Goal: Task Accomplishment & Management: Complete application form

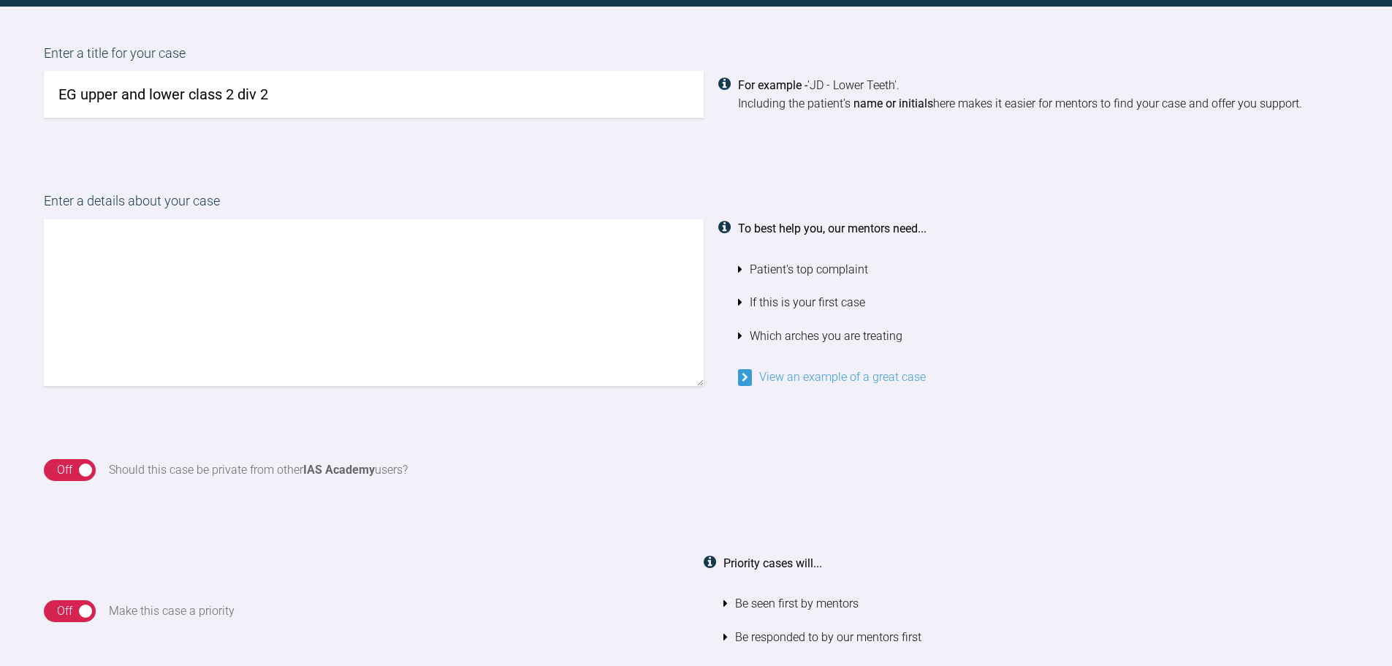
scroll to position [1055, 0]
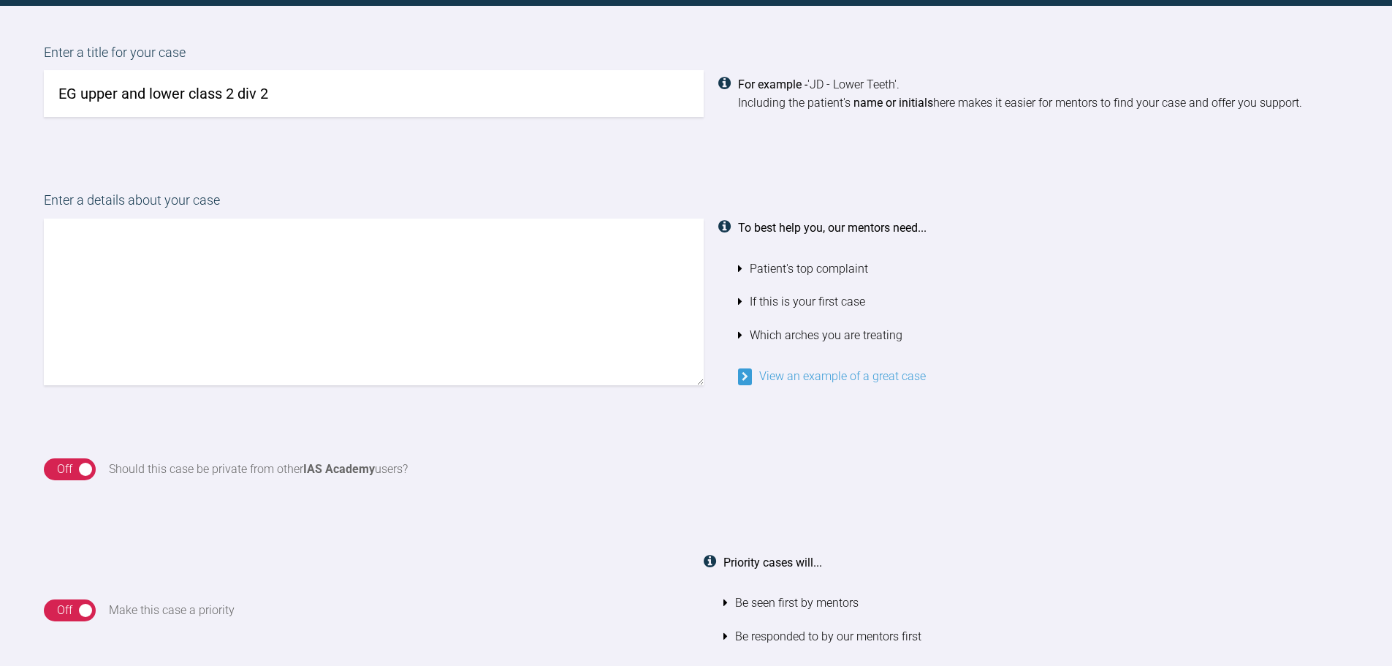
click at [223, 282] on textarea at bounding box center [374, 302] width 660 height 167
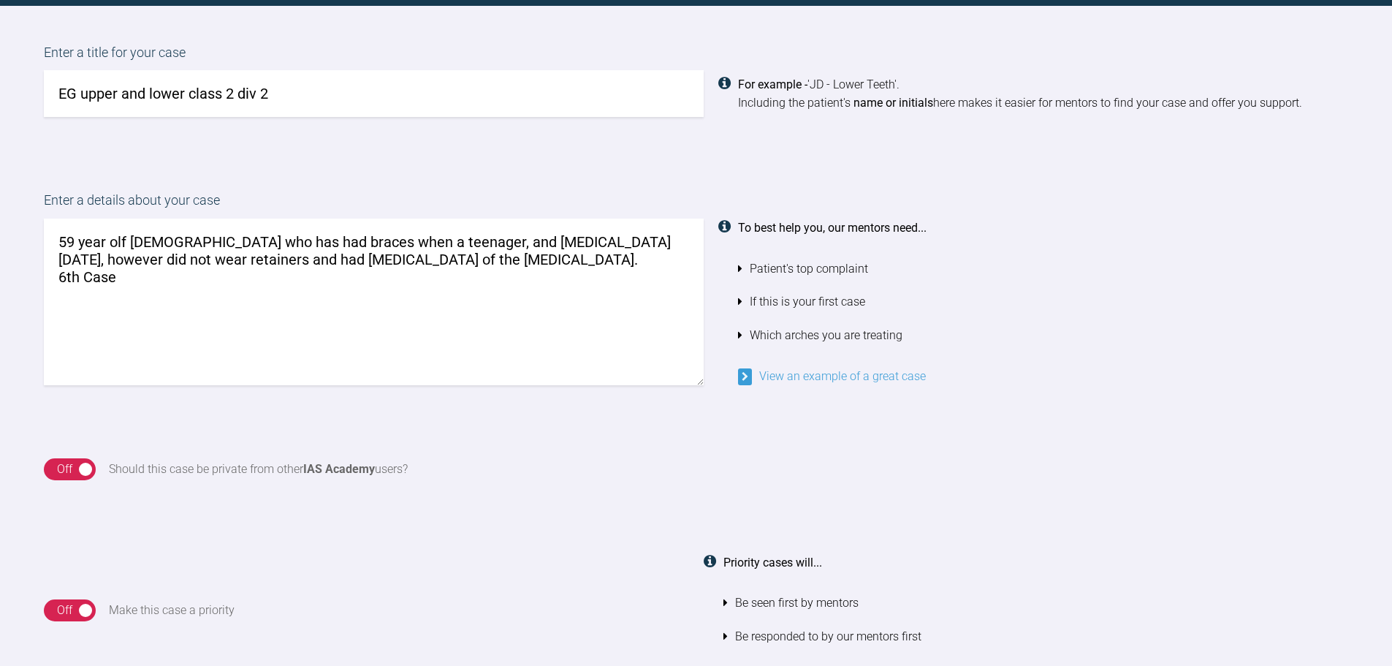
click at [126, 238] on textarea "59 year olf female who has had braces when a teenager, and invisalign 10 years …" at bounding box center [374, 302] width 660 height 167
click at [153, 278] on textarea "59 year old female who has had braces when a teenager, and invisalign 10 years …" at bounding box center [374, 302] width 660 height 167
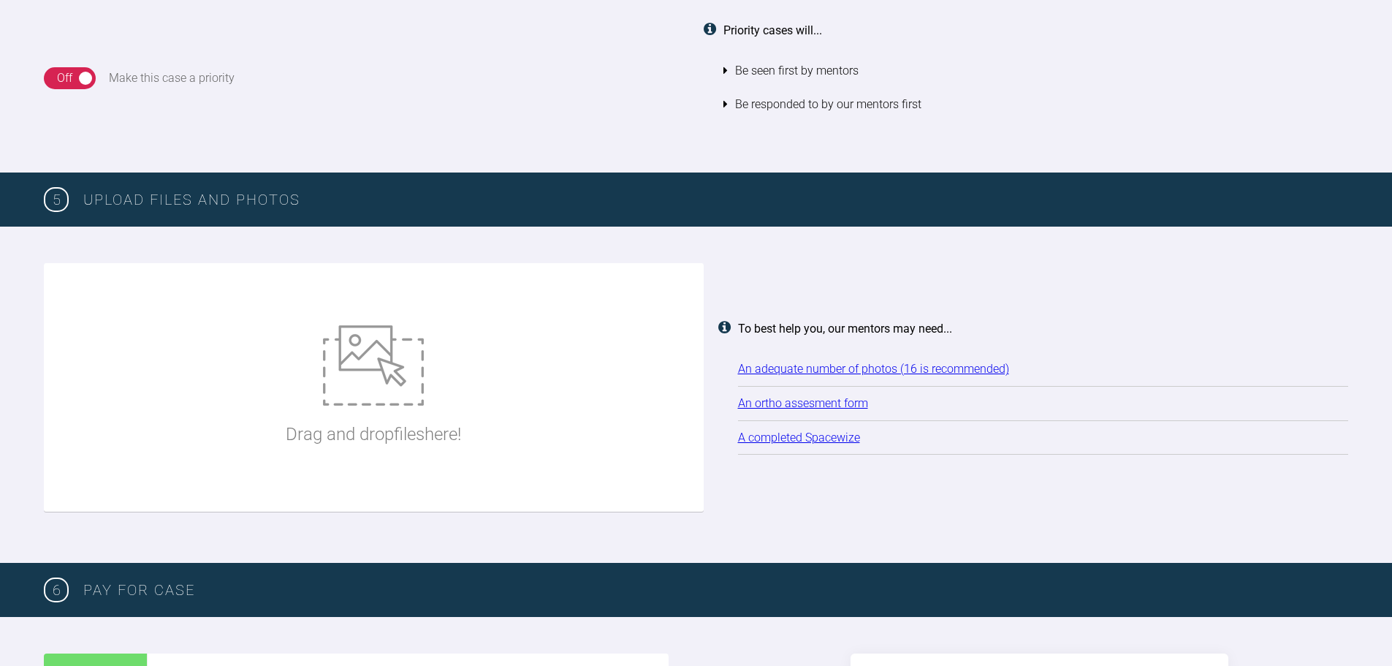
scroll to position [1588, 0]
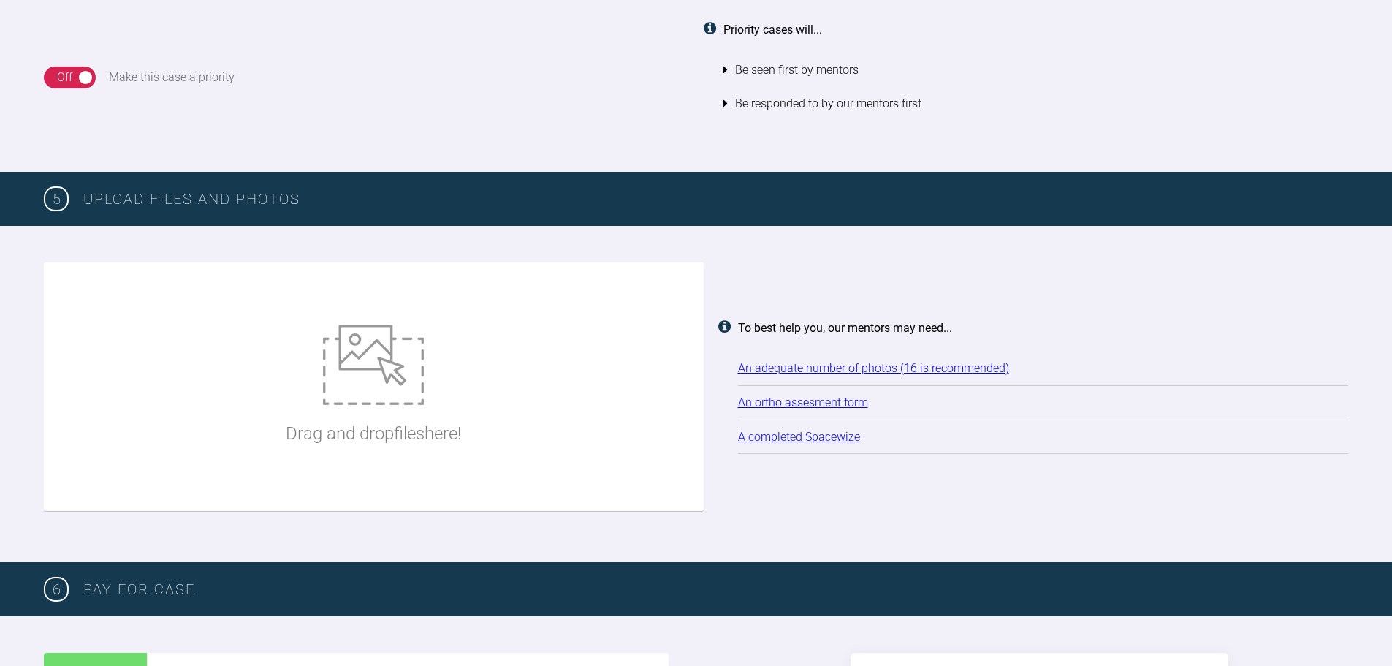
type textarea "59 year old female who has had braces when a teenager, and invisalign 10 years …"
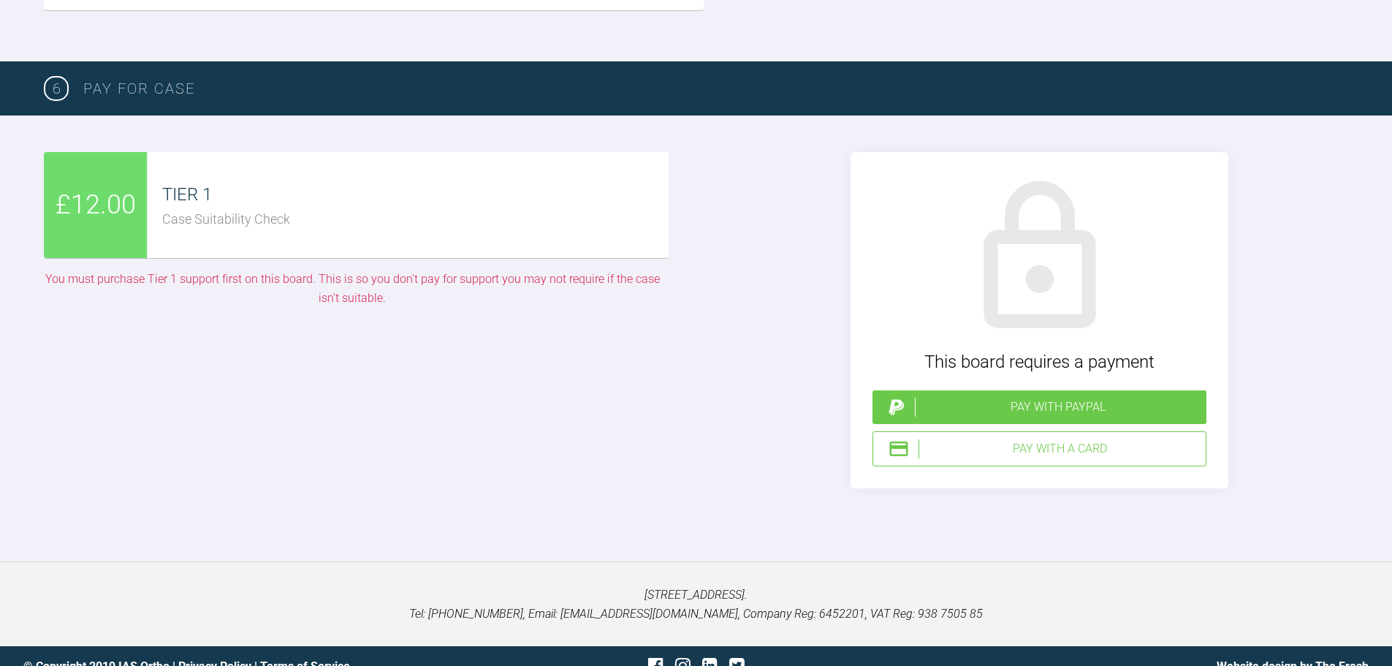
scroll to position [3141, 0]
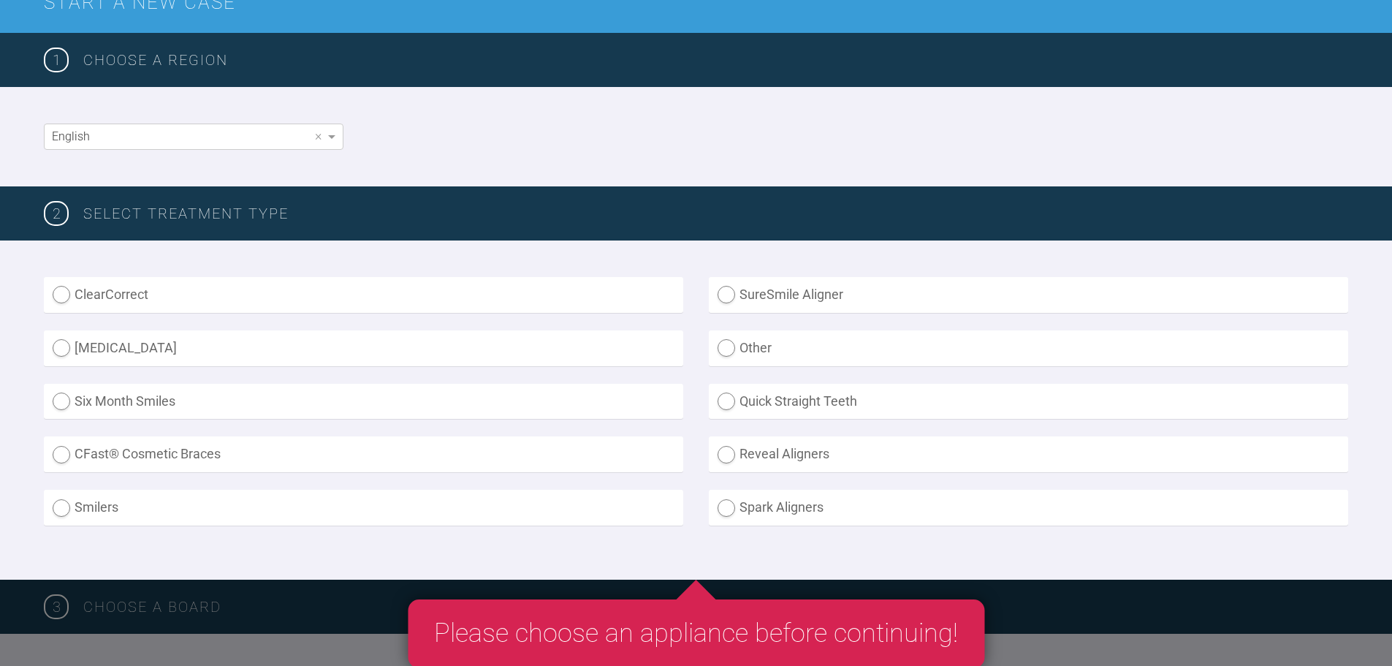
scroll to position [195, 0]
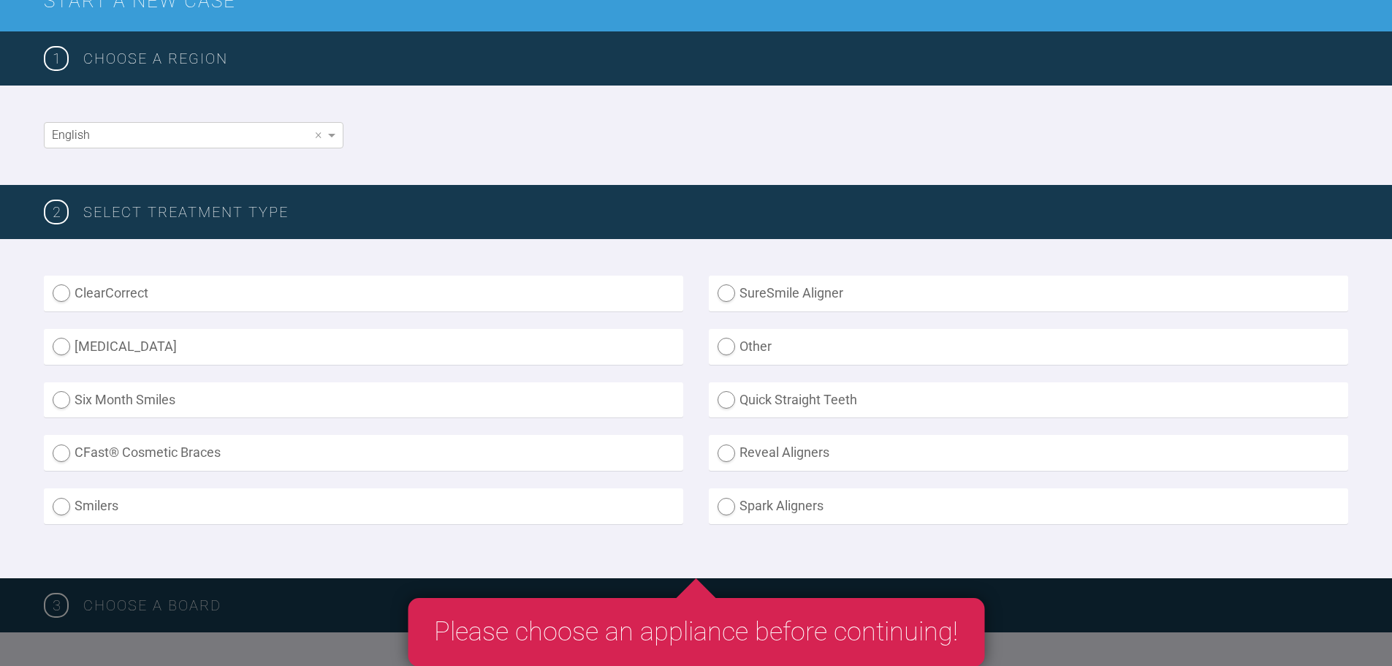
click at [725, 291] on label "SureSmile Aligner" at bounding box center [1029, 294] width 640 height 36
radio Aligner "true"
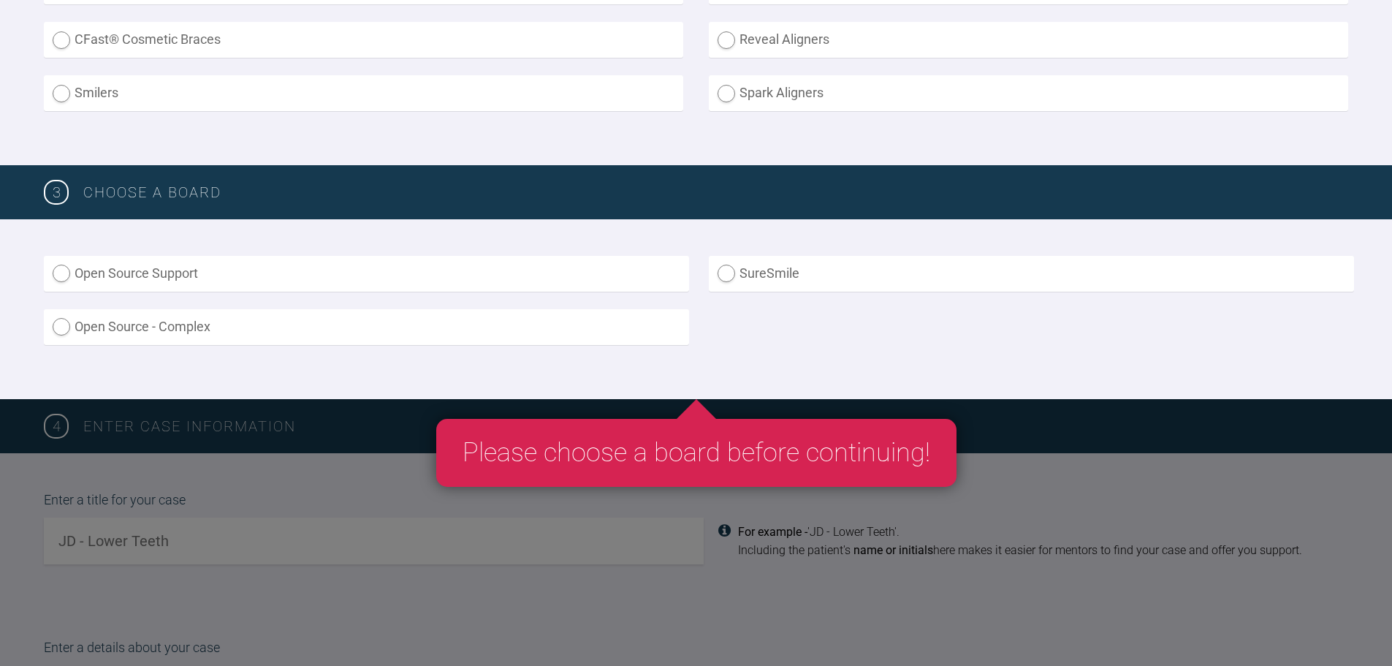
scroll to position [594, 0]
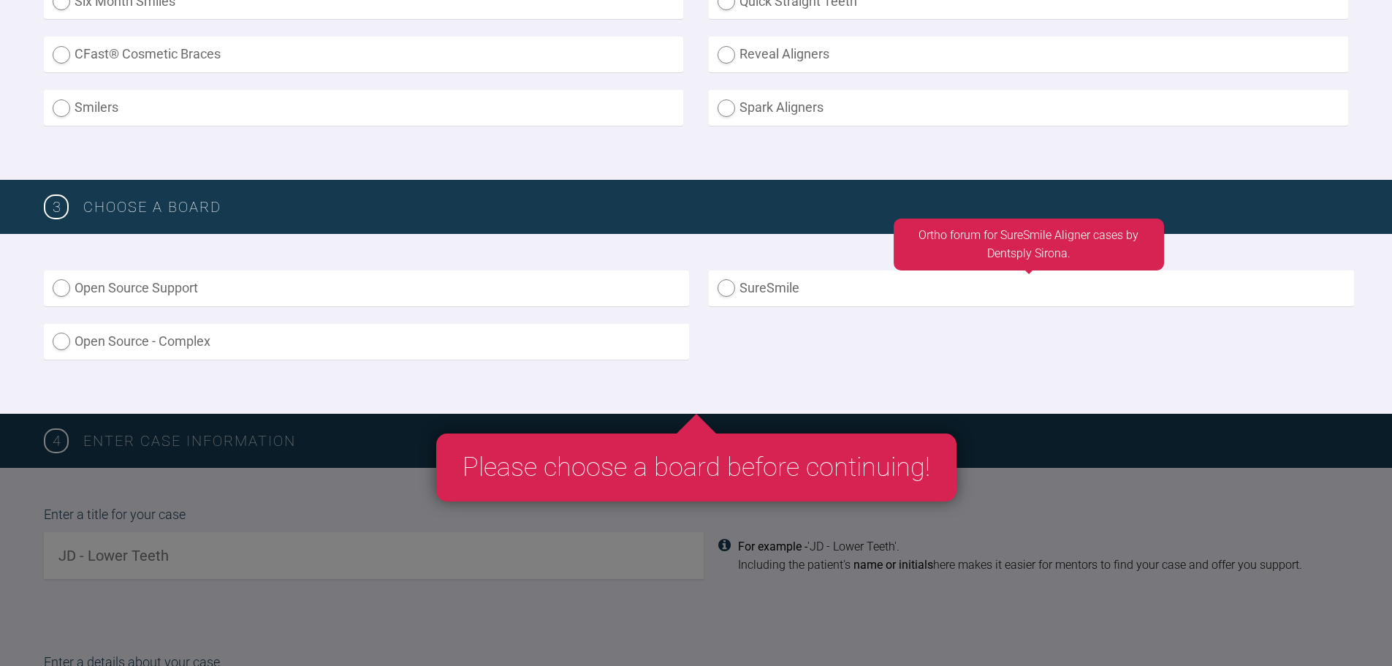
click at [741, 280] on label "SureSmile" at bounding box center [1031, 288] width 645 height 36
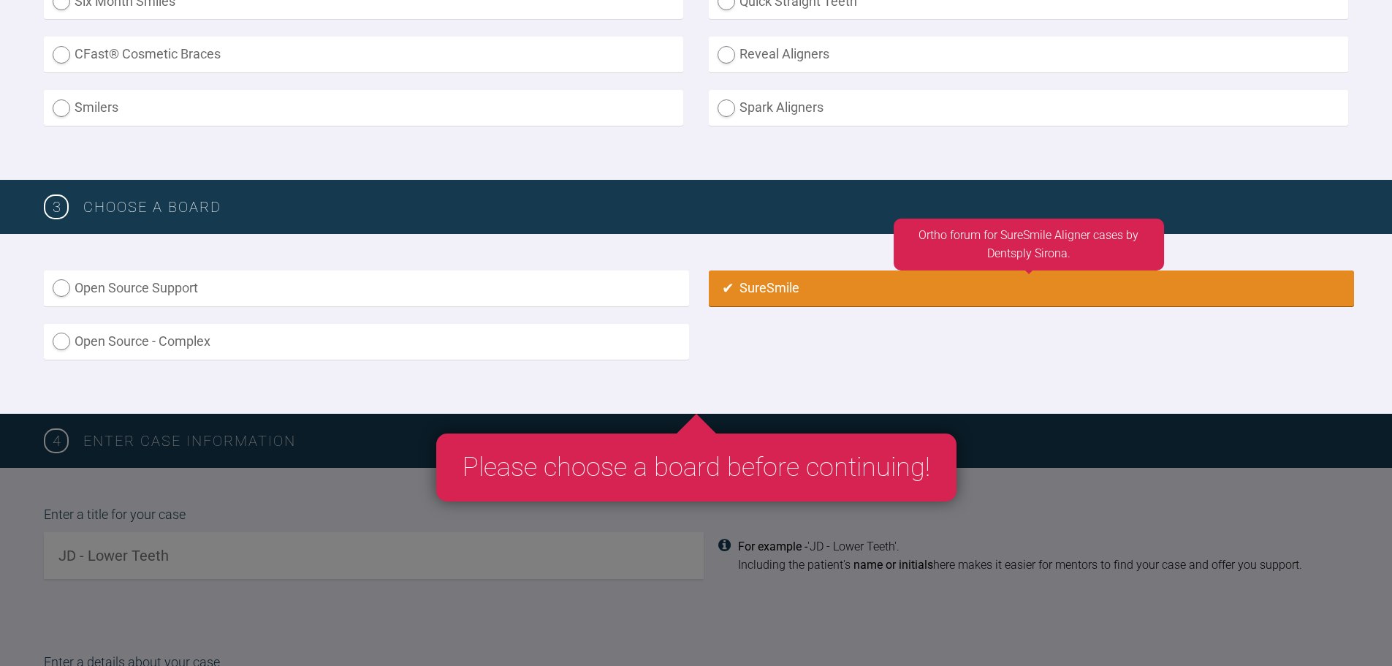
radio input "true"
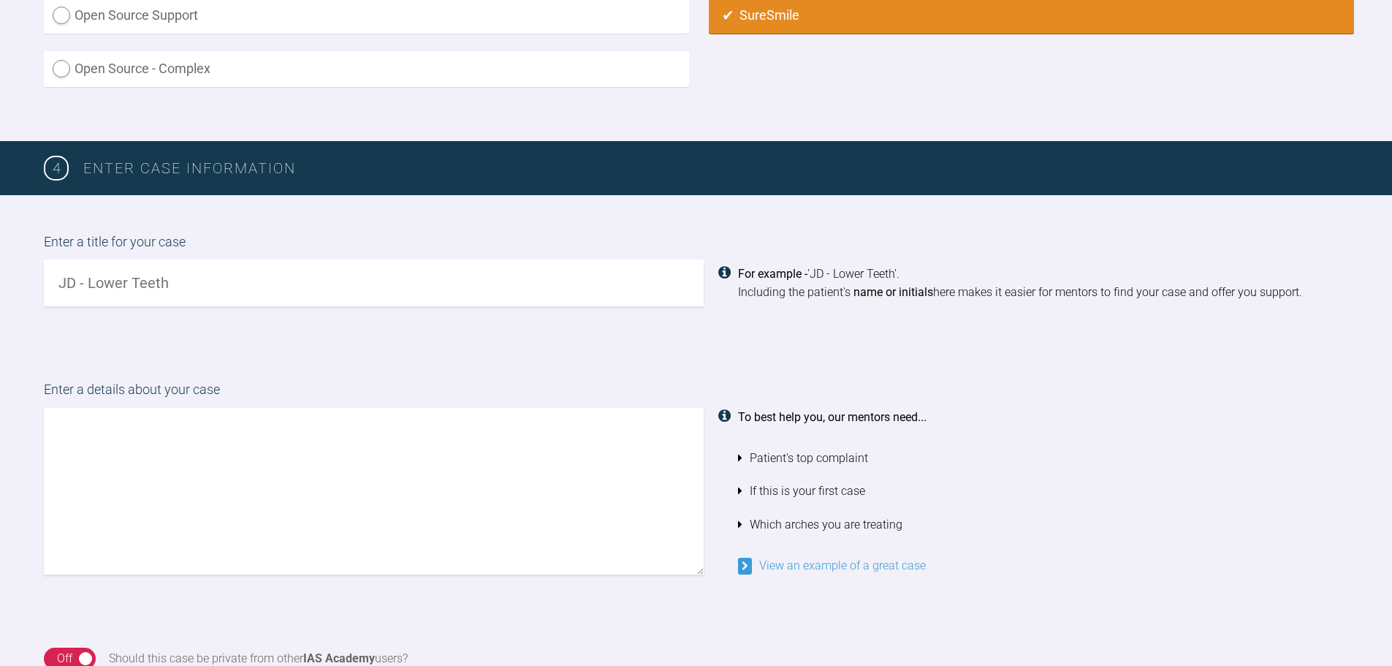
click at [357, 287] on input "text" at bounding box center [374, 282] width 660 height 47
type input "EG upper and lower class 2 div 2 [MEDICAL_DATA]"
click at [260, 432] on textarea at bounding box center [374, 491] width 660 height 167
type textarea "3"
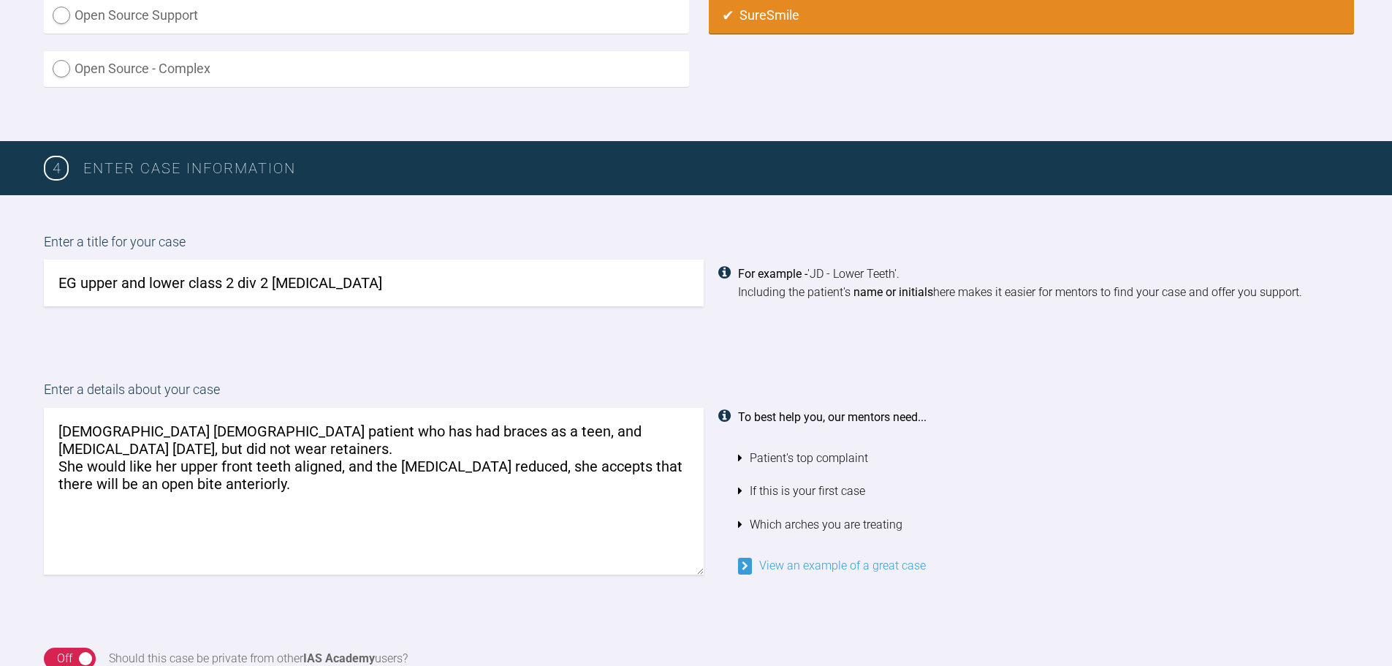
click at [283, 490] on textarea "[DEMOGRAPHIC_DATA] [DEMOGRAPHIC_DATA] patient who has had braces as a teen, and…" at bounding box center [374, 491] width 660 height 167
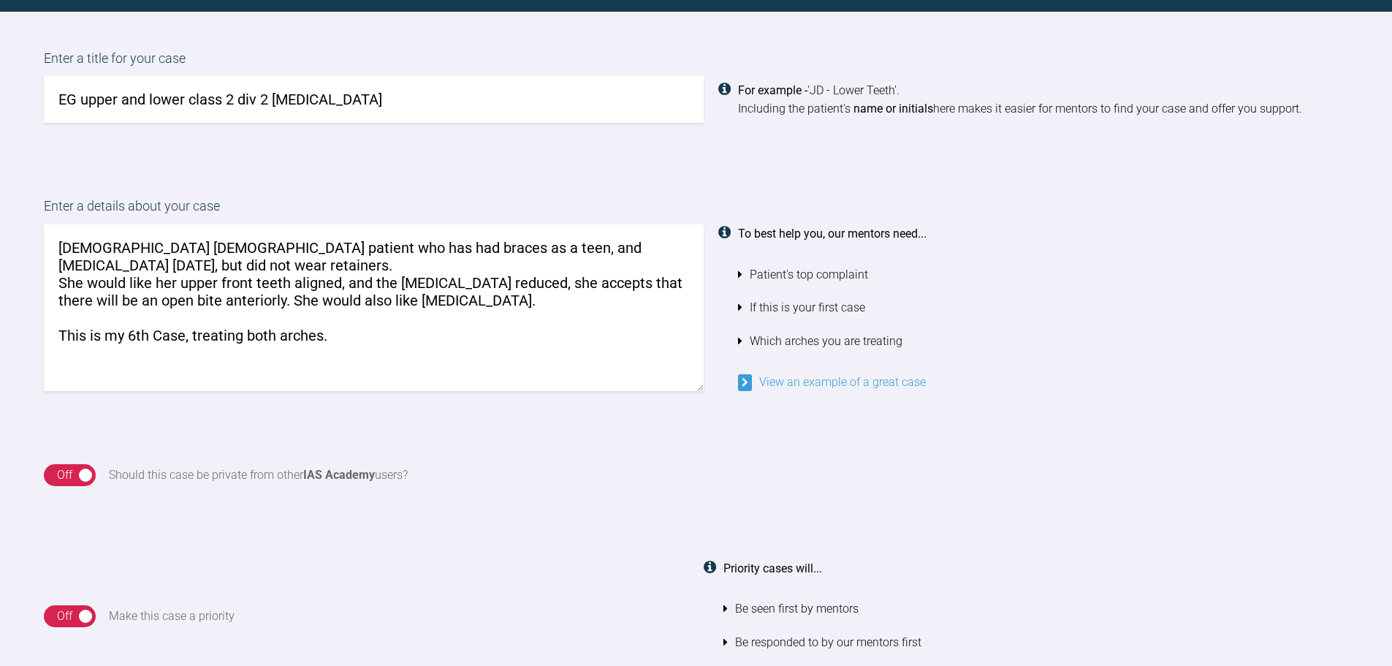
scroll to position [1050, 0]
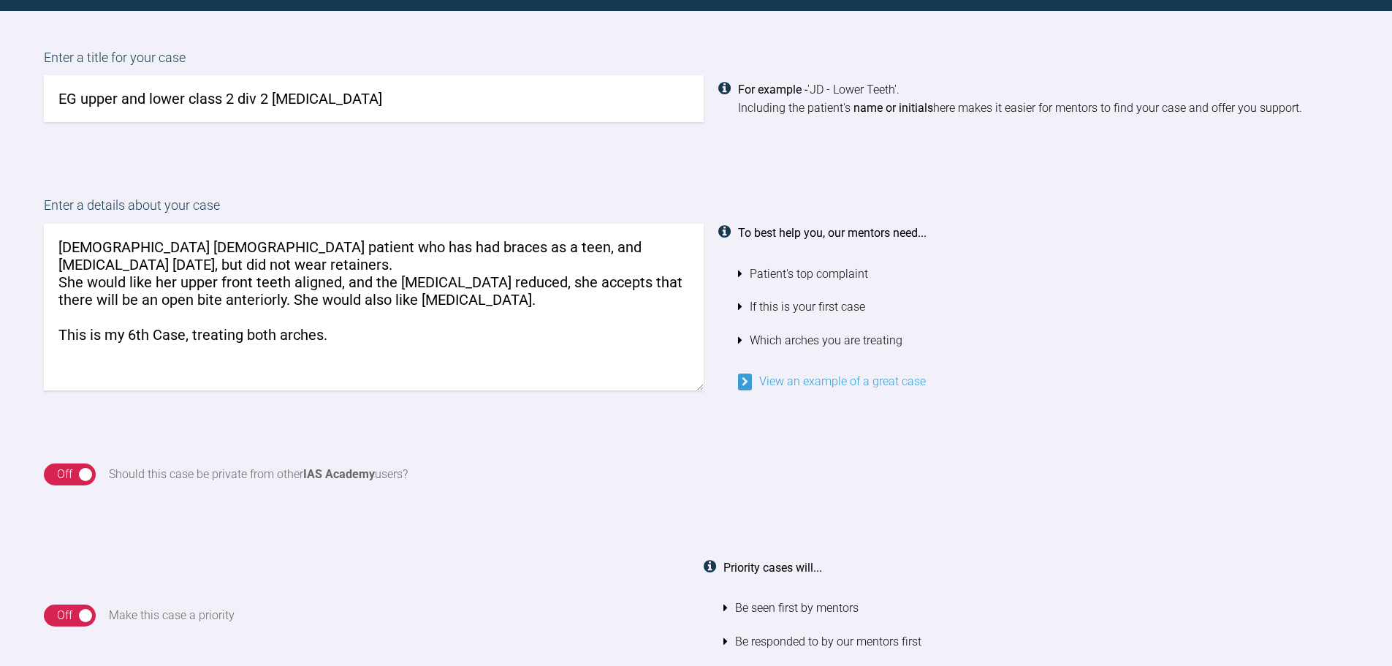
click at [349, 336] on textarea "[DEMOGRAPHIC_DATA] [DEMOGRAPHIC_DATA] patient who has had braces as a teen, and…" at bounding box center [374, 307] width 660 height 167
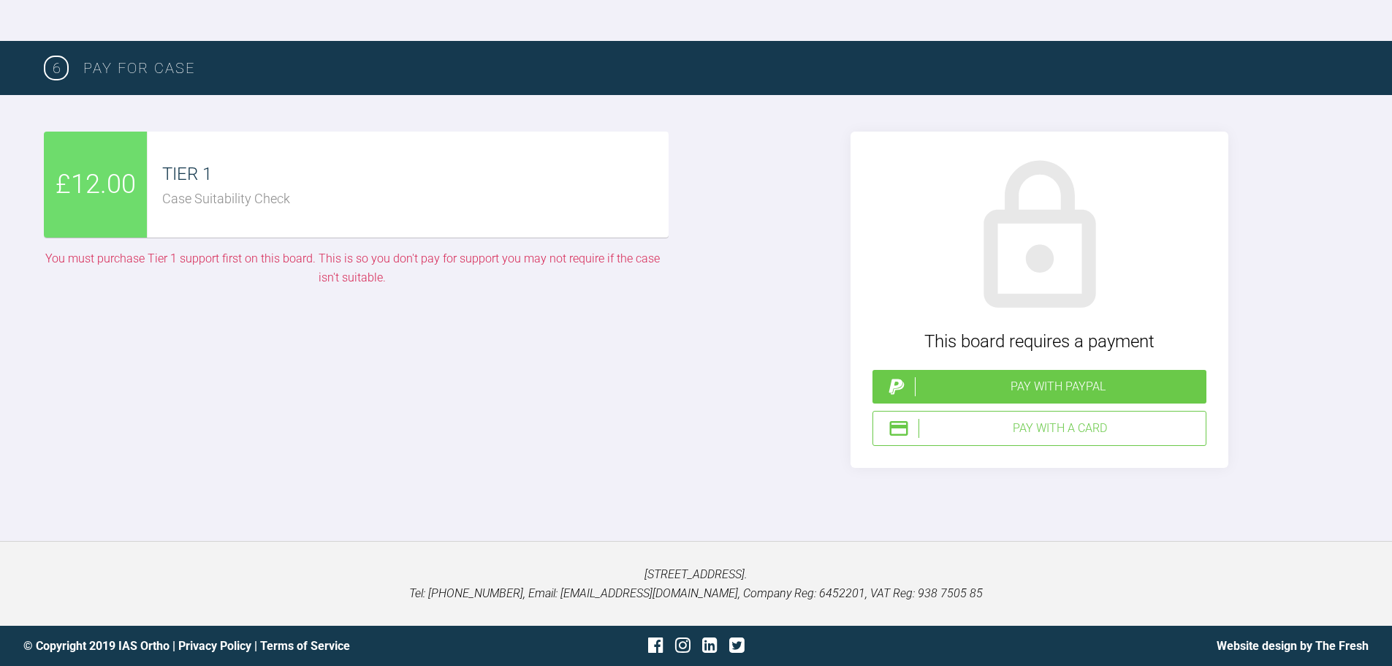
scroll to position [3476, 0]
type textarea "[DEMOGRAPHIC_DATA] [DEMOGRAPHIC_DATA] patient who has had braces as a teen, and…"
click at [1023, 385] on div "Pay with PayPal" at bounding box center [1058, 386] width 286 height 19
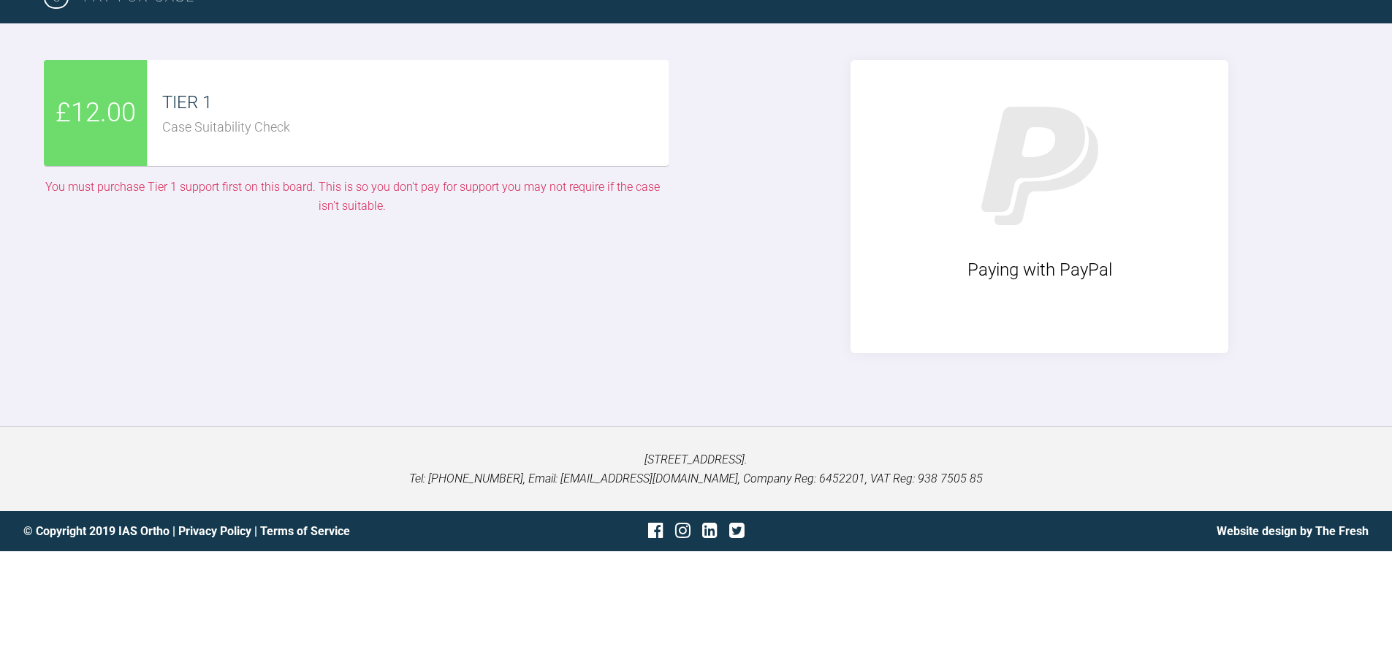
scroll to position [3433, 0]
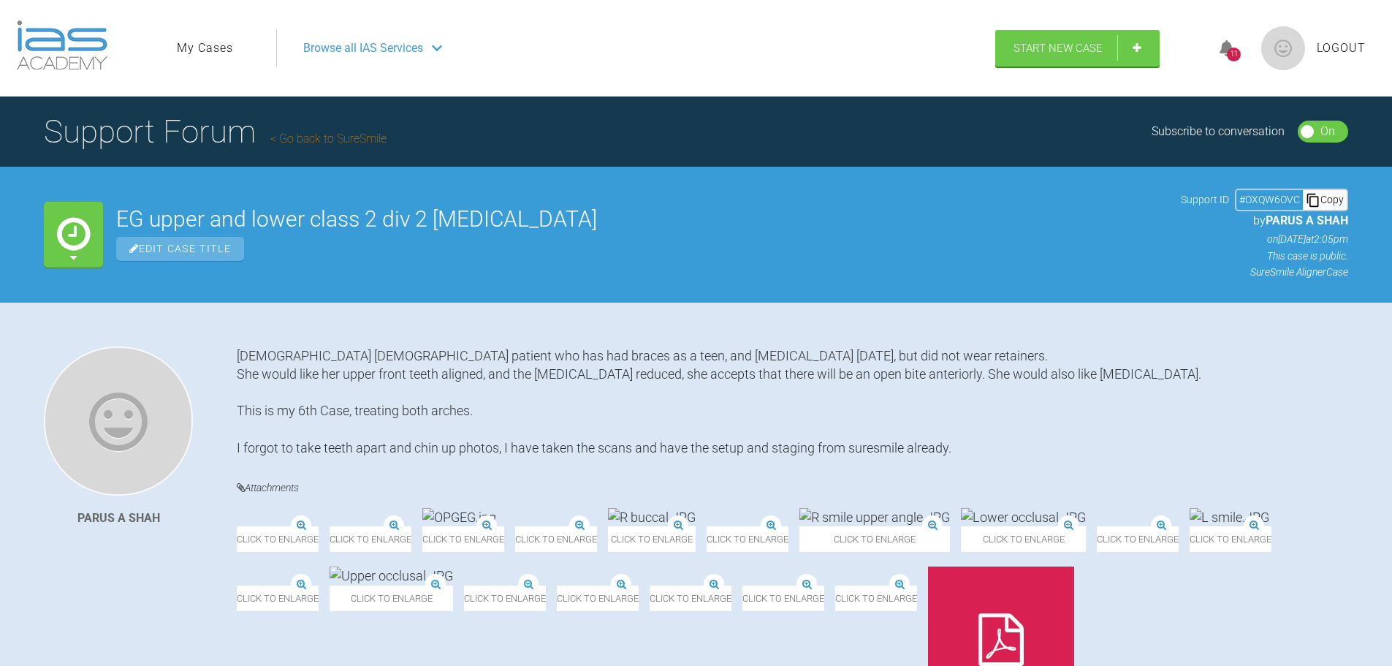
click at [1227, 51] on icon at bounding box center [1227, 48] width 15 height 17
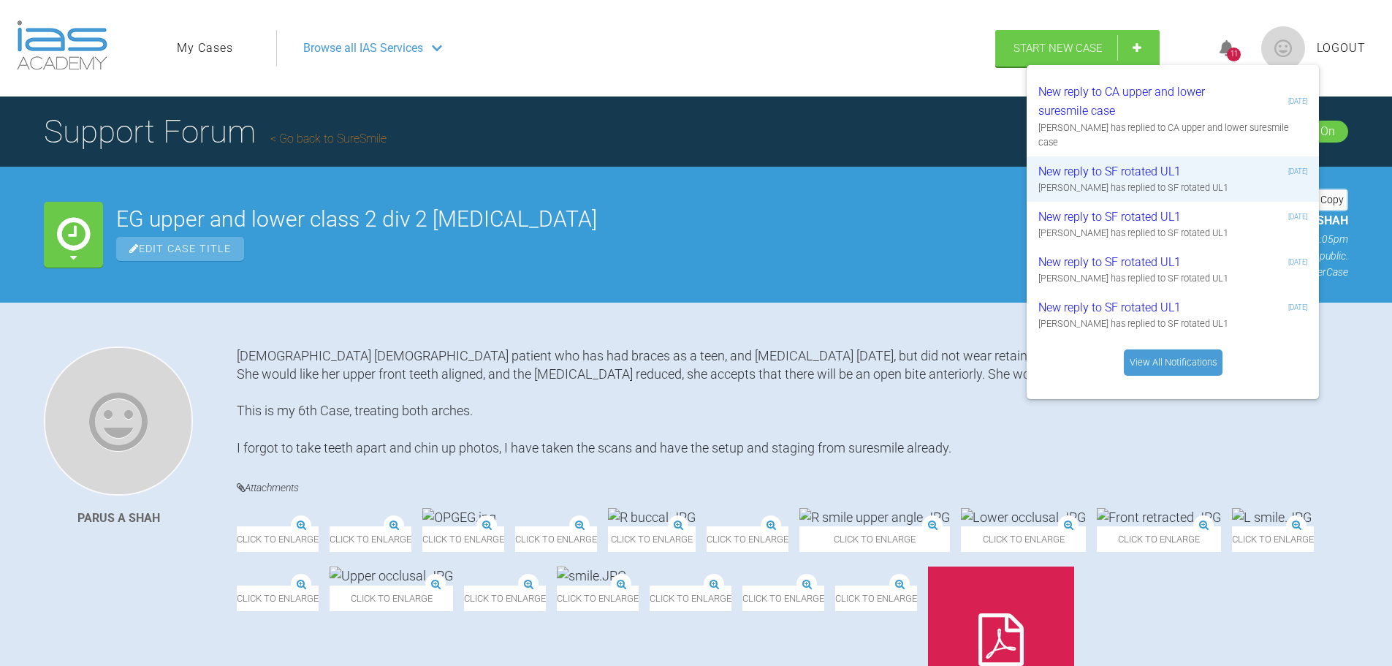
click at [922, 398] on div "[DEMOGRAPHIC_DATA] [DEMOGRAPHIC_DATA] patient who has had braces as a teen, and…" at bounding box center [793, 401] width 1112 height 110
